Goal: Task Accomplishment & Management: Manage account settings

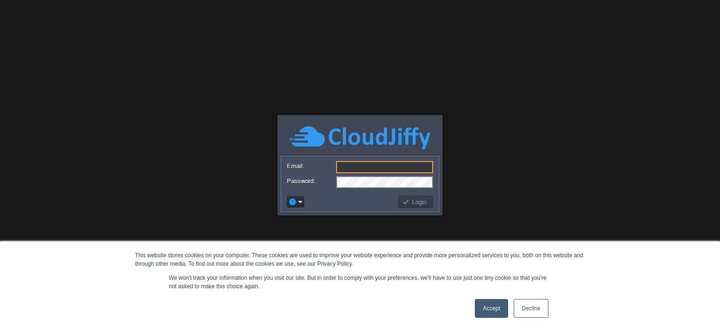
type input "[EMAIL_ADDRESS][DOMAIN_NAME]"
click at [496, 304] on link "Accept" at bounding box center [491, 308] width 33 height 19
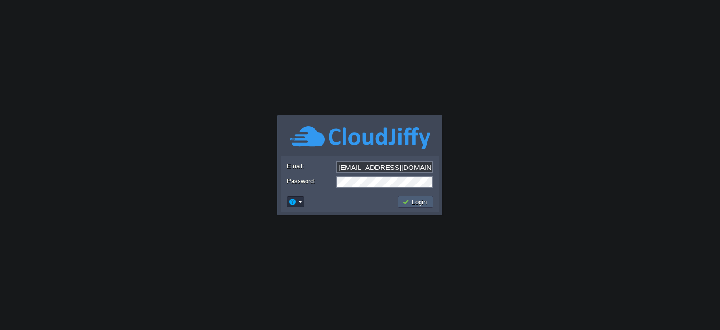
click at [418, 207] on td "Login" at bounding box center [415, 201] width 35 height 12
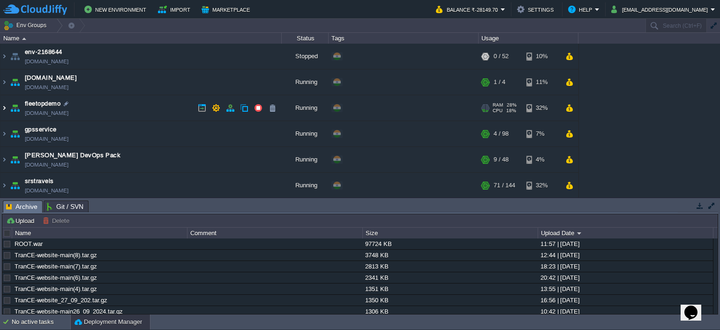
click at [3, 105] on img at bounding box center [4, 107] width 8 height 25
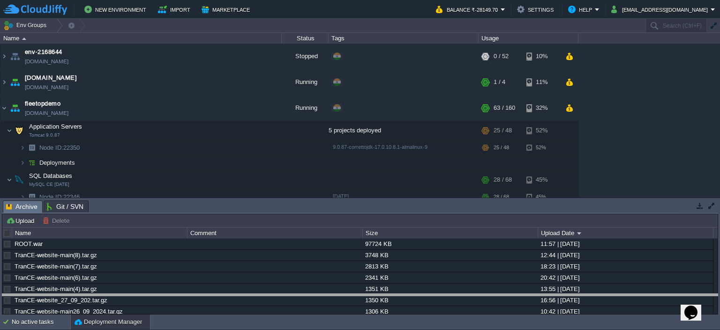
drag, startPoint x: 116, startPoint y: 212, endPoint x: 131, endPoint y: 341, distance: 129.8
click at [131, 329] on html "New Environment Import Marketplace Bonus ₹0.00 Upgrade Account Balance ₹-28149.…" at bounding box center [360, 165] width 720 height 330
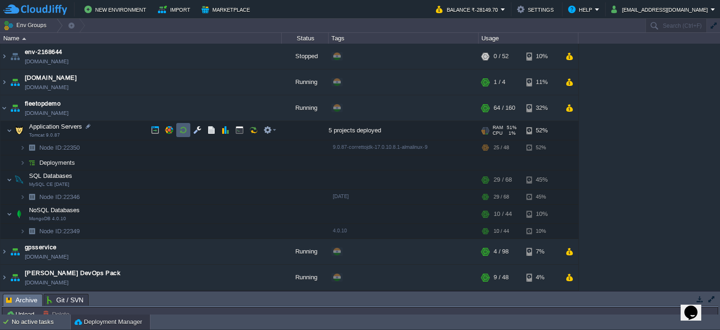
click at [182, 125] on td at bounding box center [183, 130] width 14 height 14
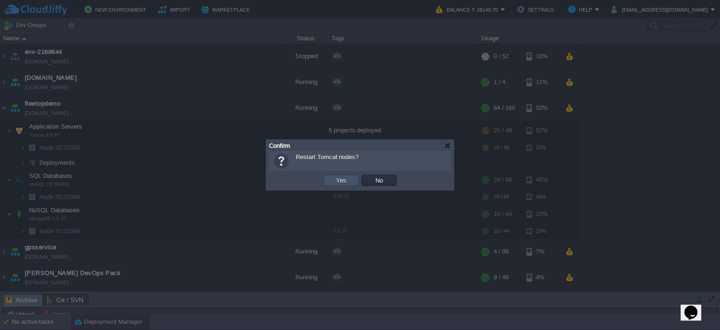
click at [334, 179] on button "Yes" at bounding box center [341, 180] width 16 height 8
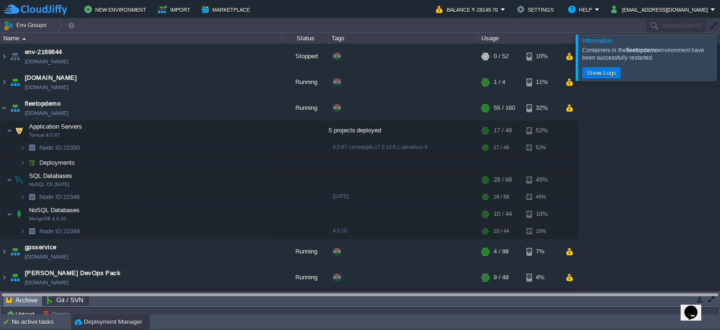
drag, startPoint x: 158, startPoint y: 305, endPoint x: 158, endPoint y: 330, distance: 24.4
click at [158, 329] on html "New Environment Import Marketplace Bonus ₹0.00 Upgrade Account Balance ₹-28149.…" at bounding box center [360, 165] width 720 height 330
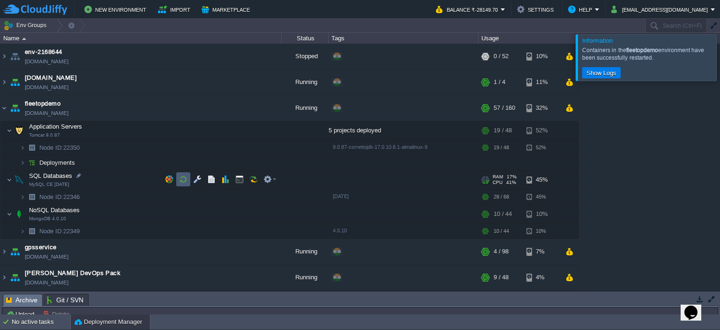
click at [188, 178] on td at bounding box center [183, 179] width 14 height 14
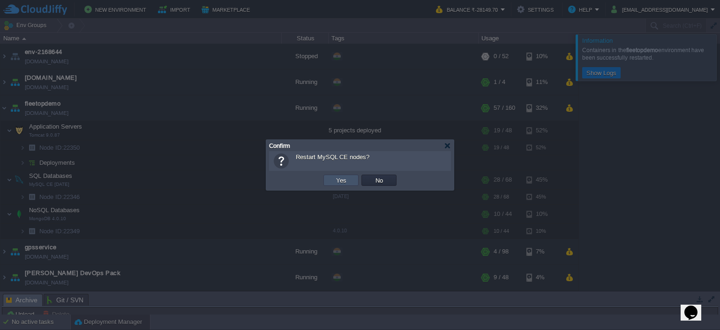
click at [333, 182] on button "Yes" at bounding box center [341, 180] width 16 height 8
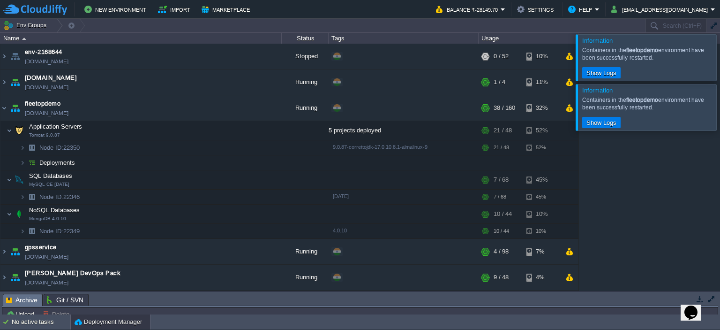
click at [720, 53] on div at bounding box center [731, 57] width 0 height 46
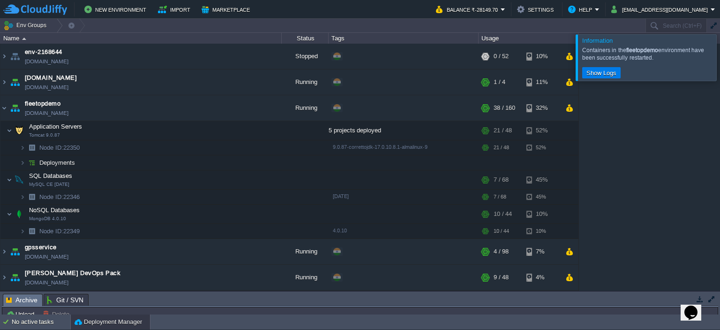
click at [720, 60] on div at bounding box center [731, 57] width 0 height 46
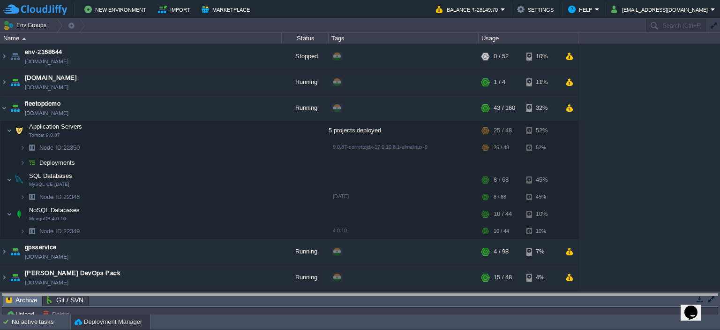
drag, startPoint x: 98, startPoint y: 294, endPoint x: 122, endPoint y: 348, distance: 59.4
click at [122, 329] on html "New Environment Import Marketplace Bonus ₹0.00 Upgrade Account Balance ₹-28149.…" at bounding box center [360, 165] width 720 height 330
